Goal: Navigation & Orientation: Find specific page/section

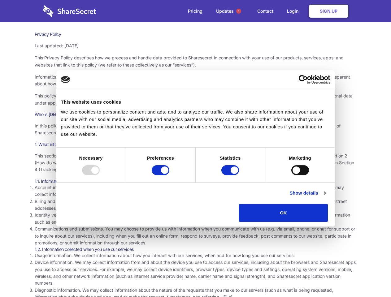
click at [100, 175] on div at bounding box center [91, 170] width 18 height 10
click at [169, 175] on input "Preferences" at bounding box center [161, 170] width 18 height 10
checkbox input "false"
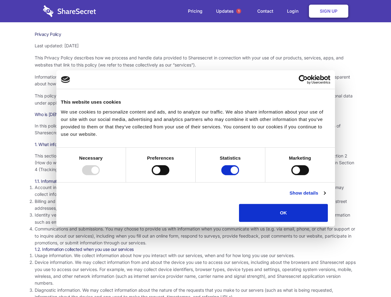
click at [231, 175] on input "Statistics" at bounding box center [231, 170] width 18 height 10
checkbox input "false"
click at [292, 175] on input "Marketing" at bounding box center [301, 170] width 18 height 10
checkbox input "true"
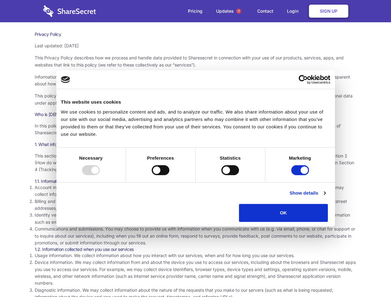
checkbox input "true"
click at [326, 197] on link "Show details" at bounding box center [308, 193] width 36 height 7
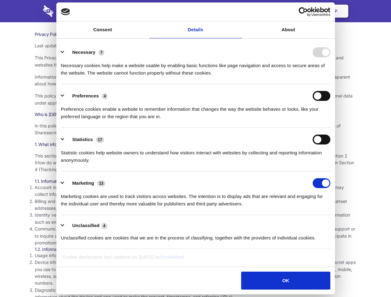
click at [342, 224] on body "Consent Details [#IABV2SETTINGS#] About This website uses cookies We use cookie…" at bounding box center [195, 148] width 391 height 297
click at [239, 11] on span "1" at bounding box center [238, 11] width 5 height 5
